Goal: Task Accomplishment & Management: Complete application form

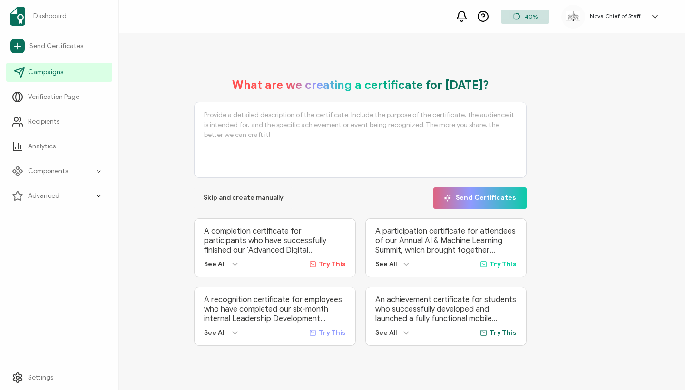
click at [70, 78] on link "Campaigns" at bounding box center [59, 72] width 106 height 19
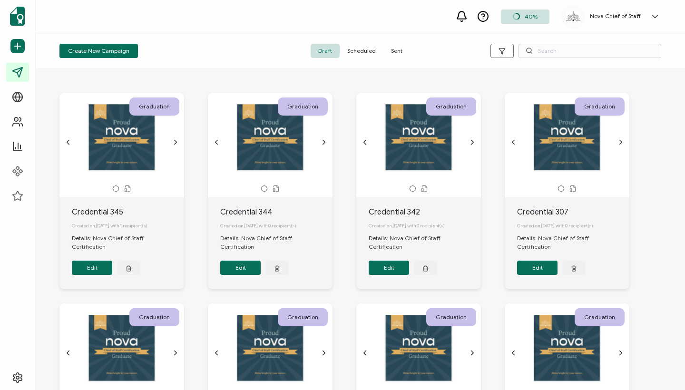
click at [402, 48] on span "Sent" at bounding box center [397, 51] width 27 height 14
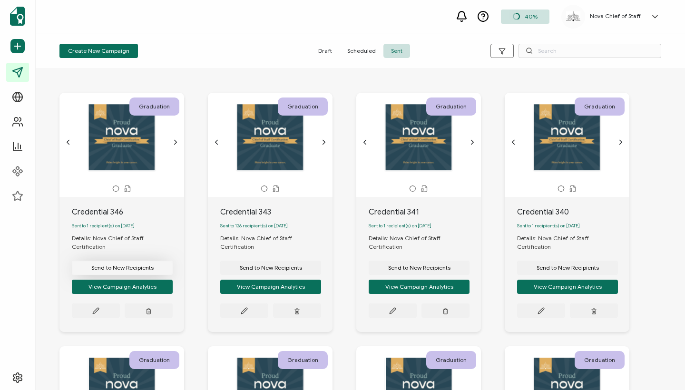
click at [121, 261] on button "Send to New Recipients" at bounding box center [122, 268] width 101 height 14
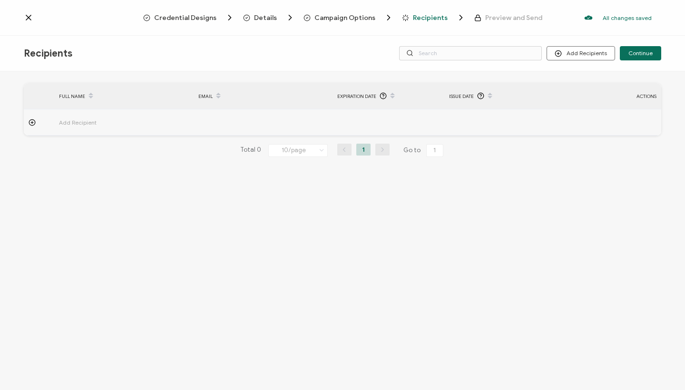
click at [80, 119] on span "Add Recipient" at bounding box center [104, 122] width 90 height 11
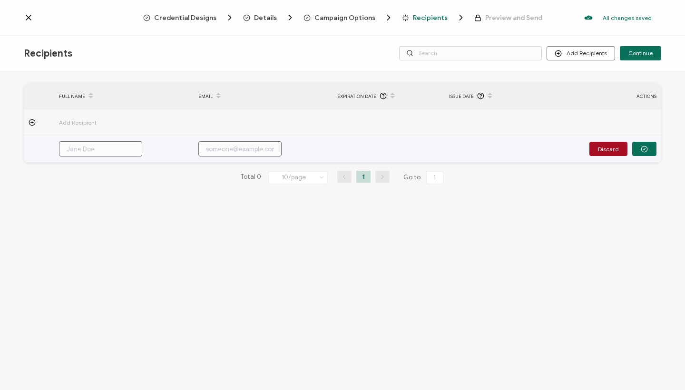
click at [84, 148] on input "text" at bounding box center [100, 148] width 83 height 15
paste input "[PERSON_NAME] V"
type input "[PERSON_NAME] V"
type input "[PERSON_NAME]"
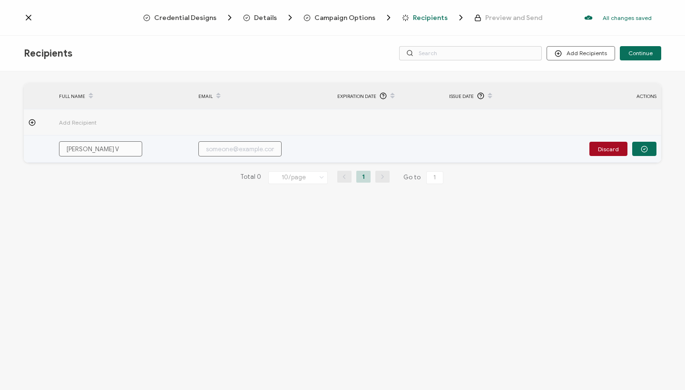
type input "[PERSON_NAME]"
click at [110, 146] on input "[PERSON_NAME]" at bounding box center [100, 148] width 83 height 15
type input "[PERSON_NAME]"
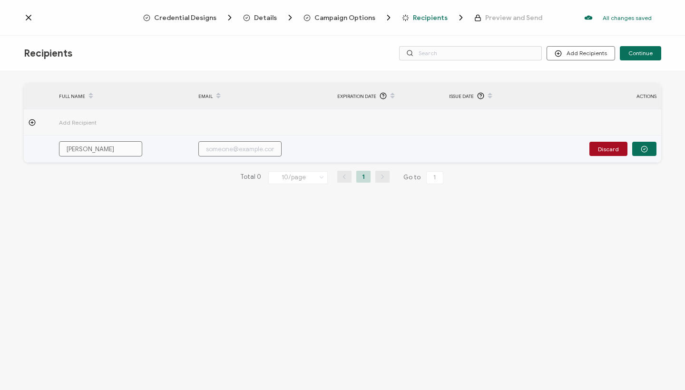
type input "[PERSON_NAME]"
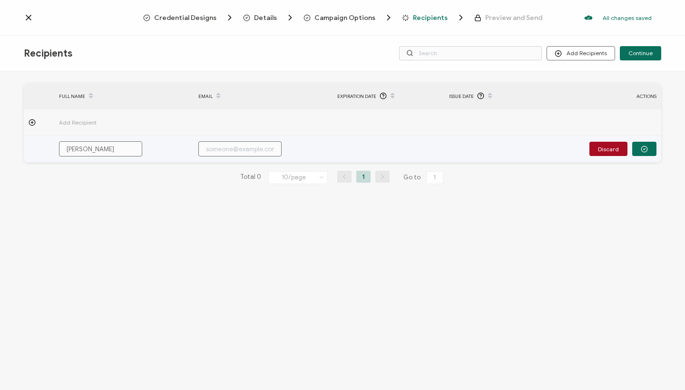
type input "[PERSON_NAME]"
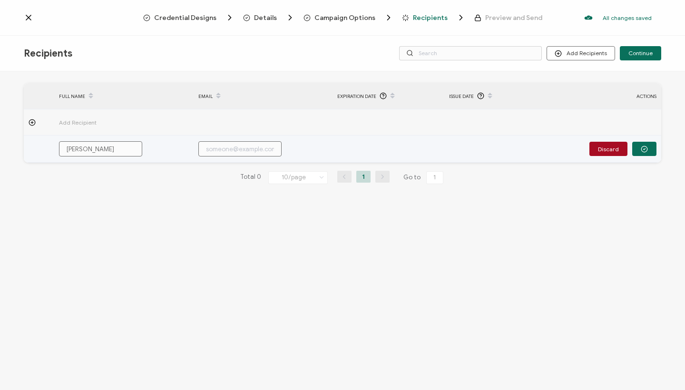
type input "[PERSON_NAME]"
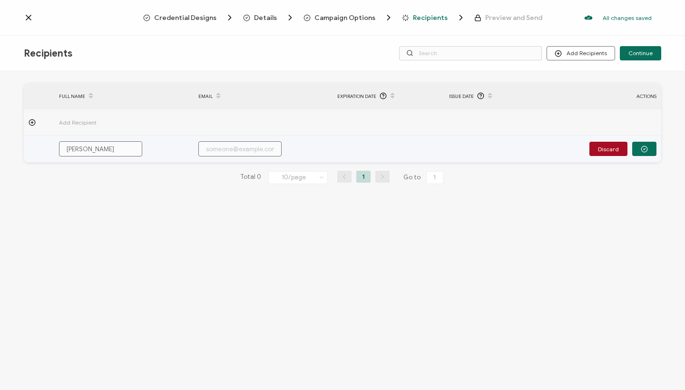
type input "[PERSON_NAME]"
click at [227, 150] on input "text" at bounding box center [239, 148] width 83 height 15
paste input "[PERSON_NAME][EMAIL_ADDRESS][PERSON_NAME][DOMAIN_NAME]"
type input "[PERSON_NAME][EMAIL_ADDRESS][PERSON_NAME][DOMAIN_NAME]"
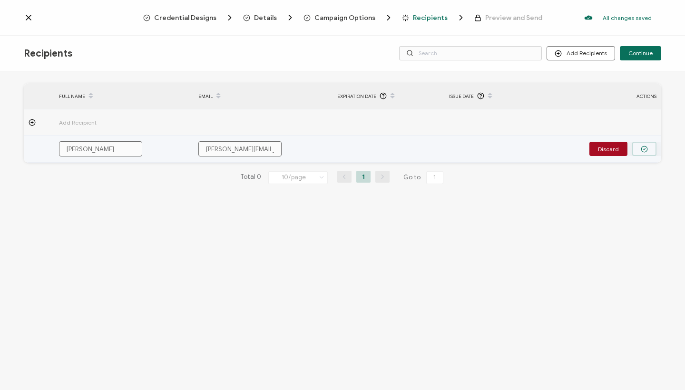
type input "[PERSON_NAME][EMAIL_ADDRESS][PERSON_NAME][DOMAIN_NAME]"
click at [650, 144] on button "button" at bounding box center [644, 149] width 24 height 14
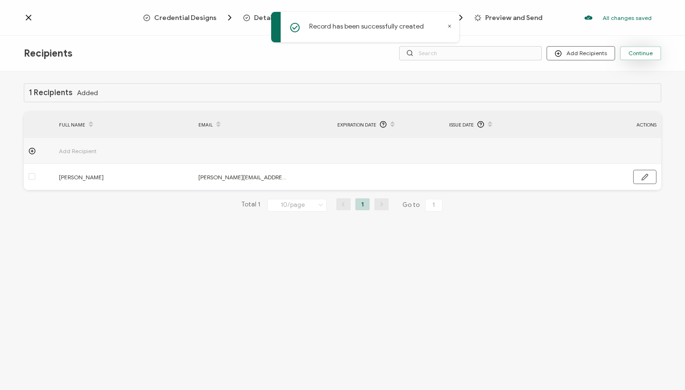
click at [646, 53] on span "Continue" at bounding box center [641, 53] width 24 height 6
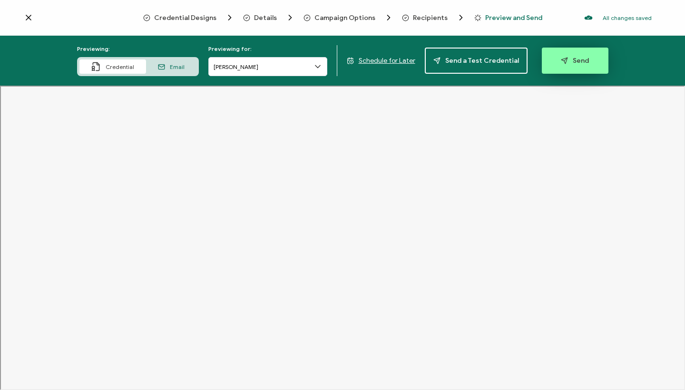
click at [572, 58] on span "Send" at bounding box center [575, 60] width 28 height 7
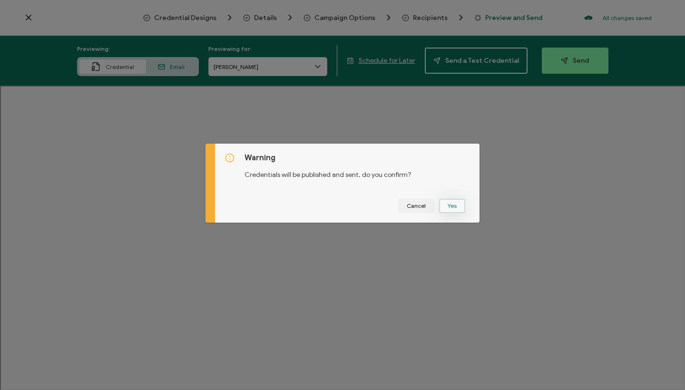
click at [456, 206] on button "Yes" at bounding box center [452, 206] width 26 height 14
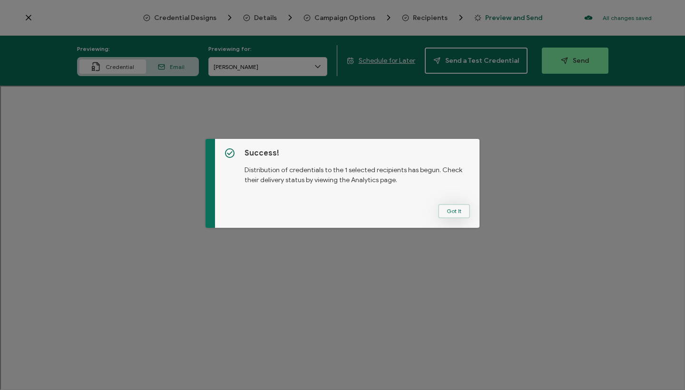
click at [449, 214] on button "Got It" at bounding box center [454, 211] width 32 height 14
